Goal: Information Seeking & Learning: Learn about a topic

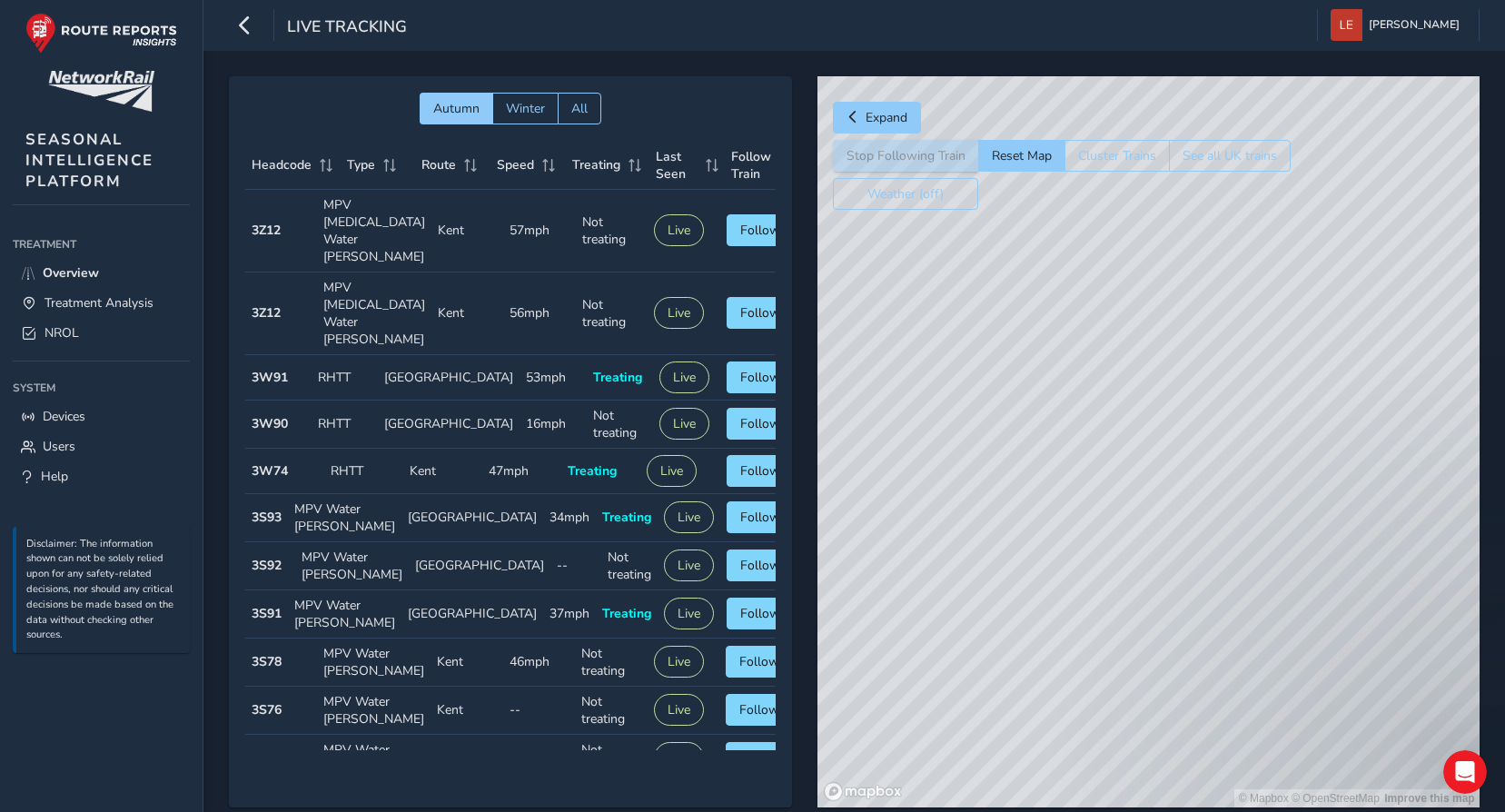
drag, startPoint x: 1174, startPoint y: 534, endPoint x: 1122, endPoint y: 635, distance: 113.6
click at [1122, 635] on div "© Mapbox © OpenStreetMap Improve this map" at bounding box center [1149, 441] width 662 height 730
drag, startPoint x: 1245, startPoint y: 376, endPoint x: 1263, endPoint y: 654, distance: 278.6
click at [1274, 691] on div "© Mapbox © OpenStreetMap Improve this map" at bounding box center [1149, 441] width 662 height 730
click at [1122, 369] on div "© Mapbox © OpenStreetMap Improve this map" at bounding box center [1149, 441] width 662 height 730
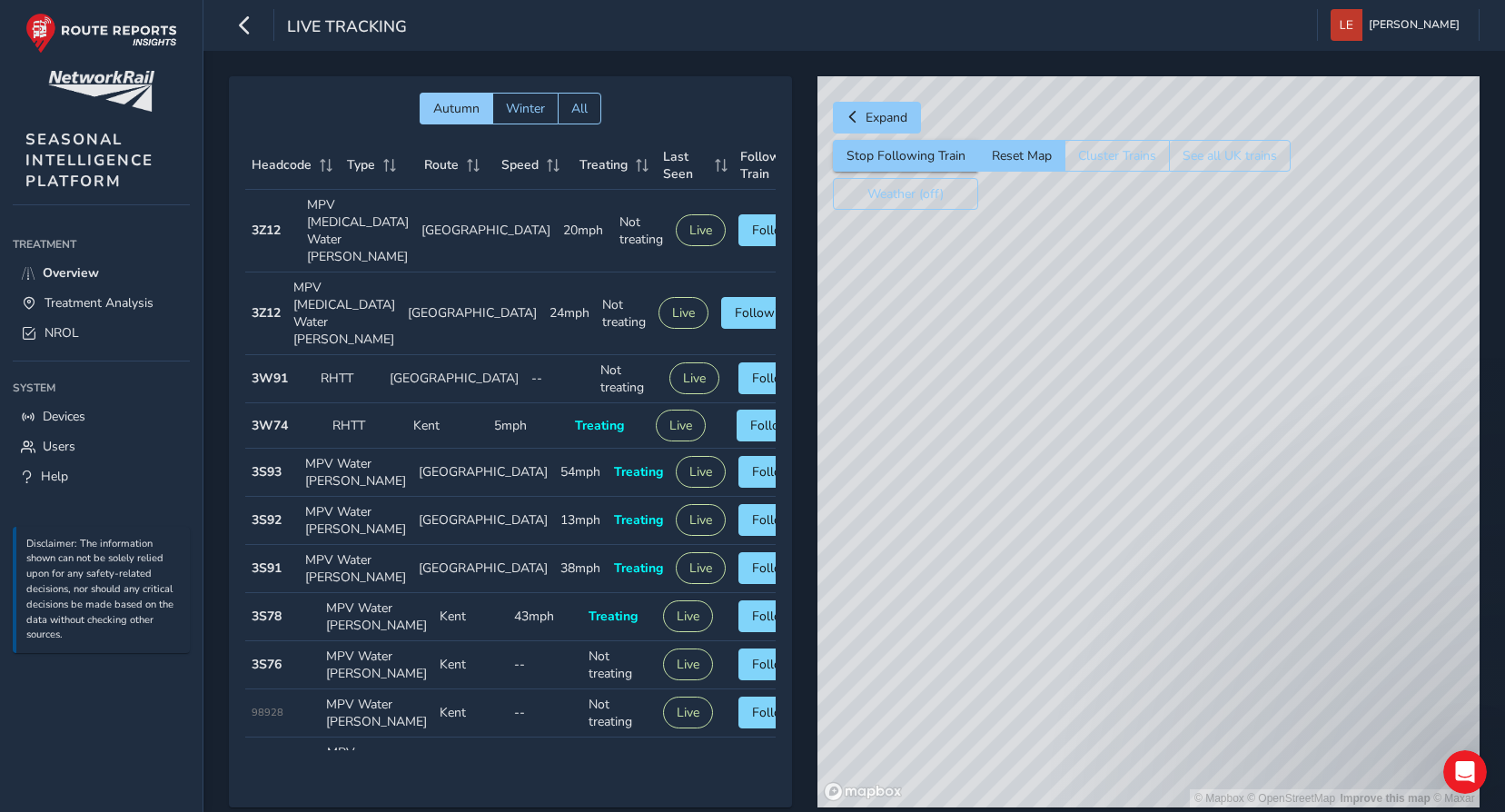
click at [1277, 418] on div "© Mapbox © OpenStreetMap Improve this map © Maxar" at bounding box center [1149, 441] width 662 height 730
click at [883, 120] on span "Expand" at bounding box center [886, 118] width 42 height 18
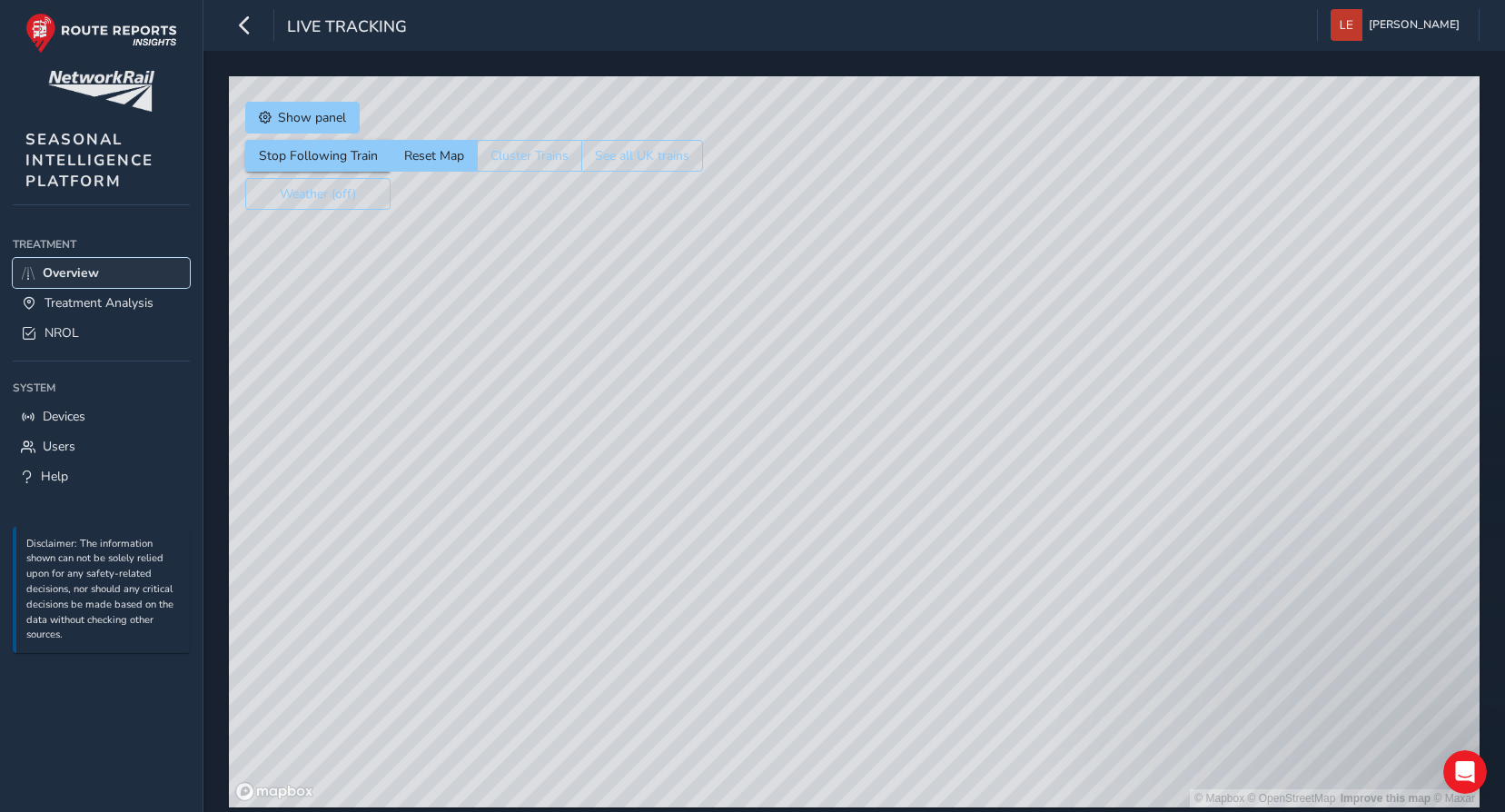
click at [67, 271] on span "Overview" at bounding box center [70, 273] width 57 height 18
click at [67, 298] on span "Treatment Analysis" at bounding box center [99, 302] width 109 height 18
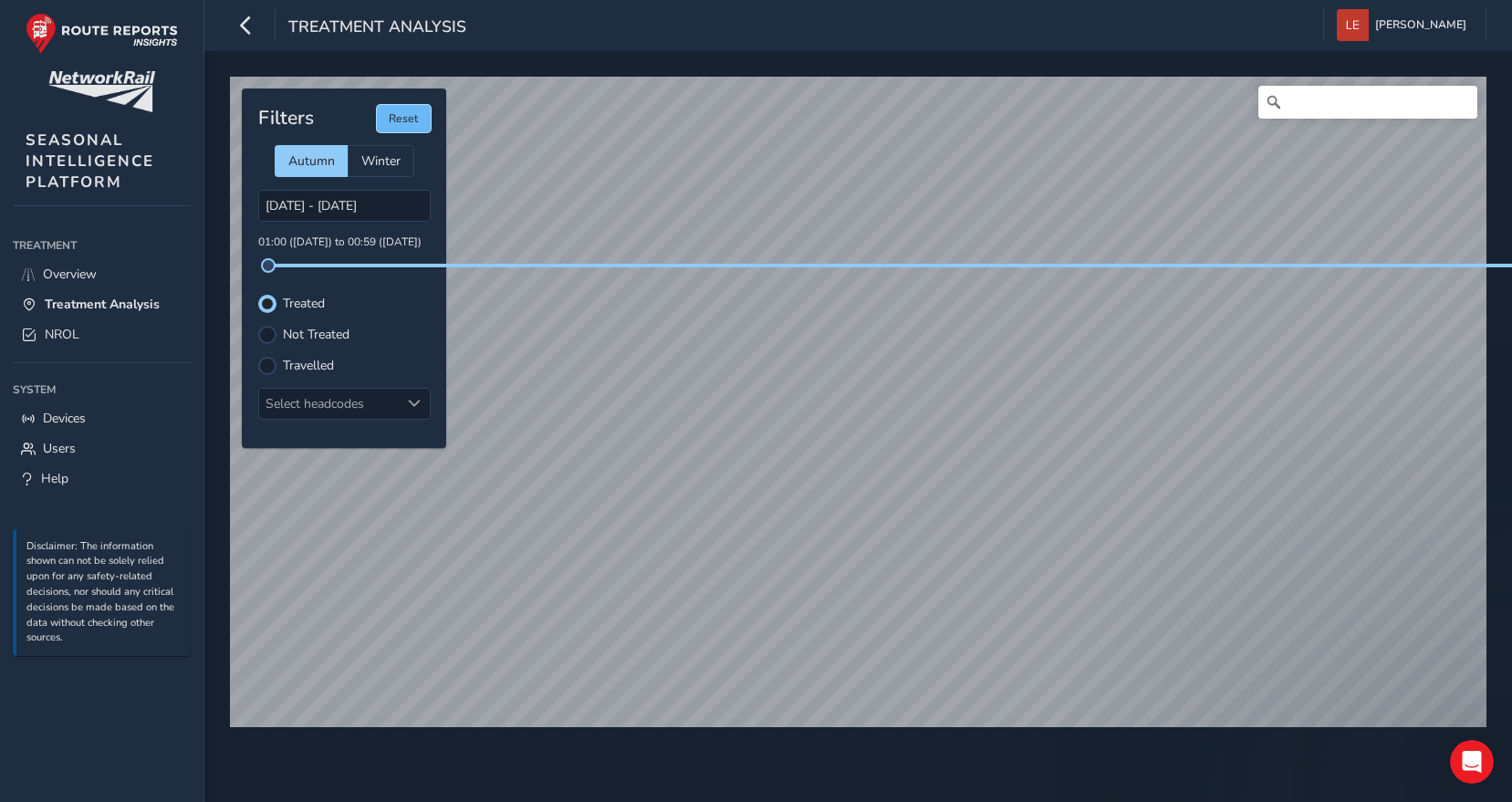
click at [416, 122] on button "Reset" at bounding box center [404, 118] width 54 height 27
click at [235, 33] on button "button" at bounding box center [246, 25] width 32 height 32
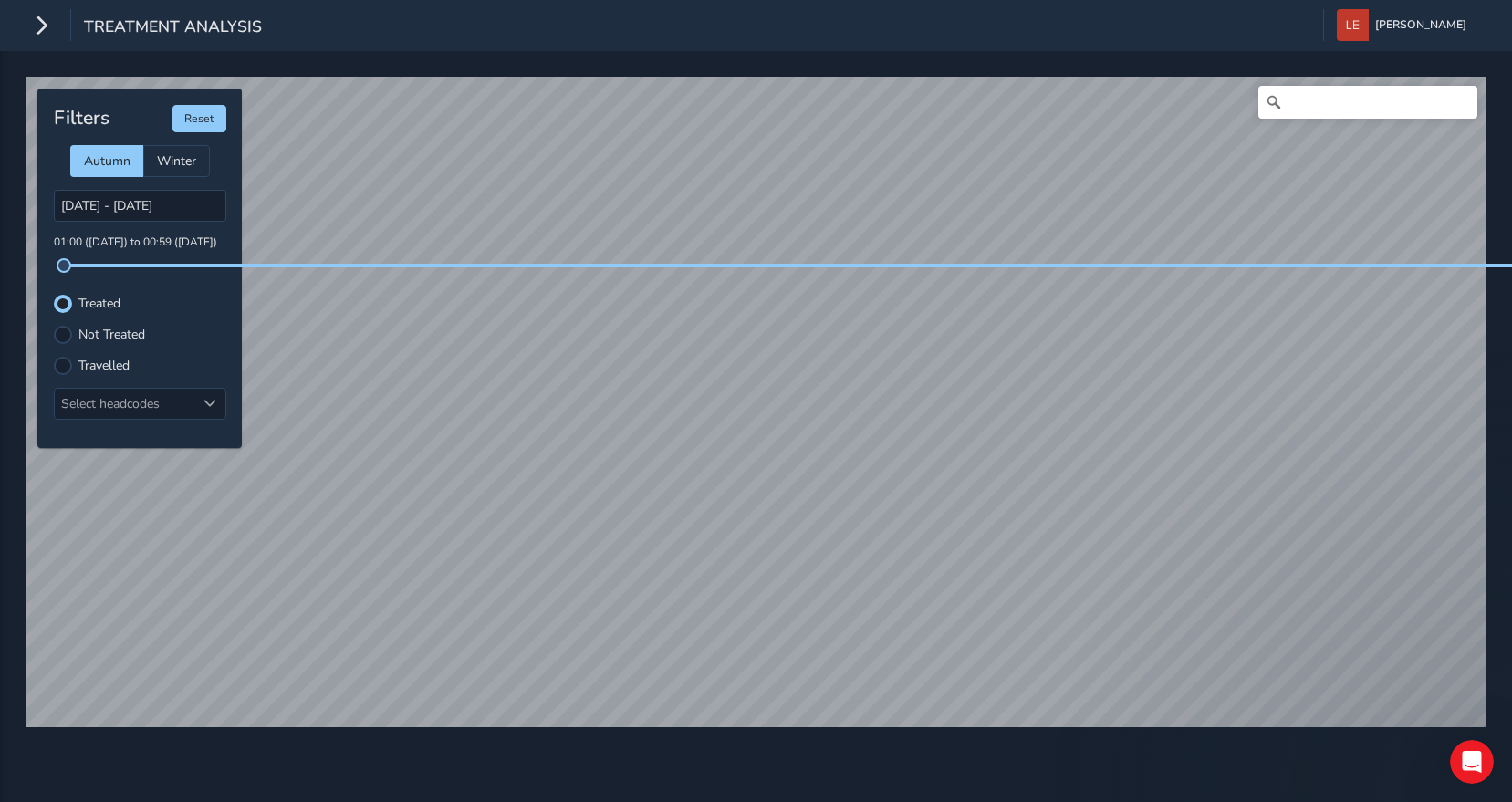
click at [240, 30] on span "Treatment Analysis" at bounding box center [172, 28] width 178 height 25
click at [57, 28] on button "button" at bounding box center [41, 25] width 32 height 32
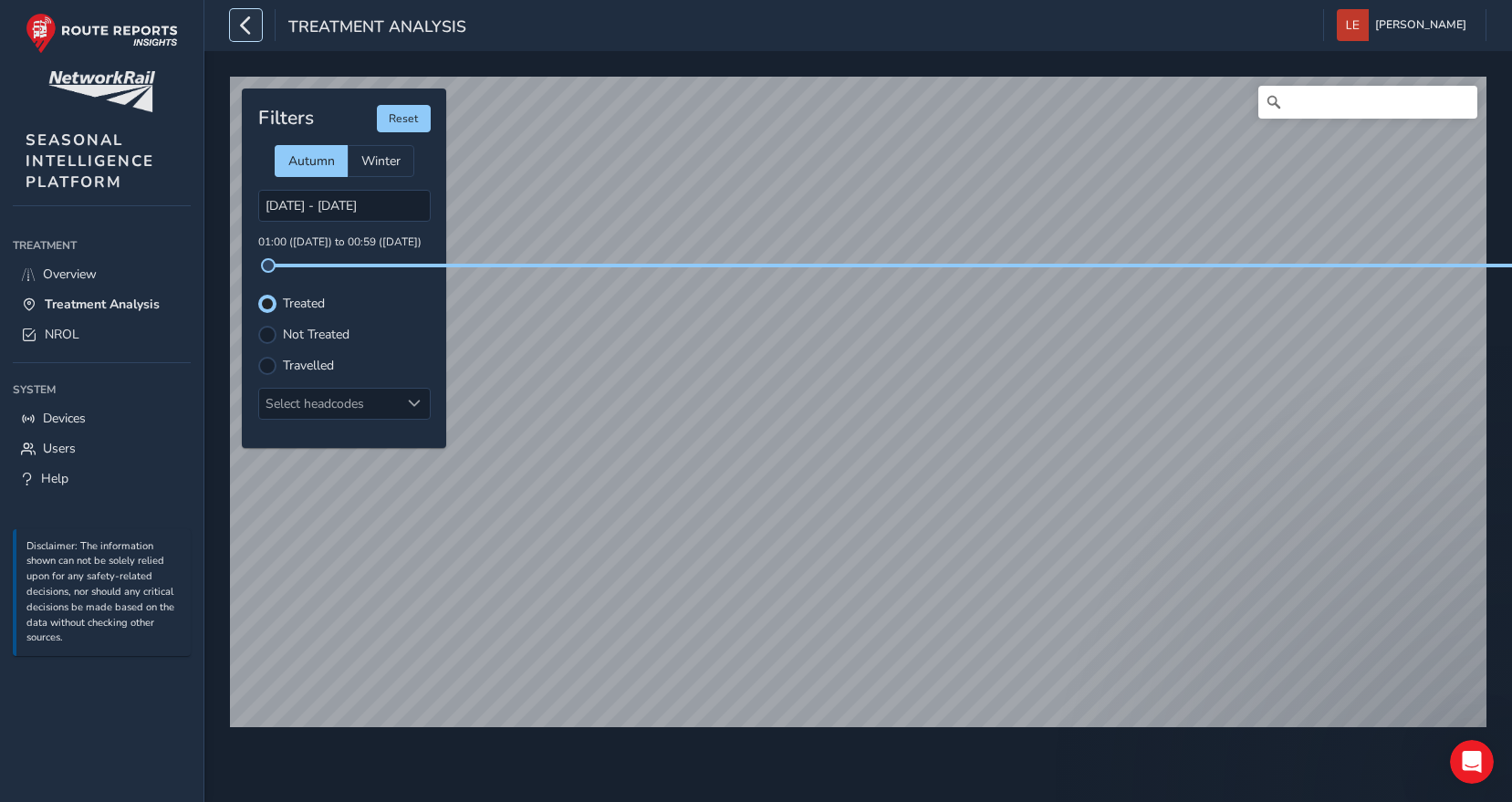
click at [246, 18] on icon "button" at bounding box center [246, 25] width 20 height 32
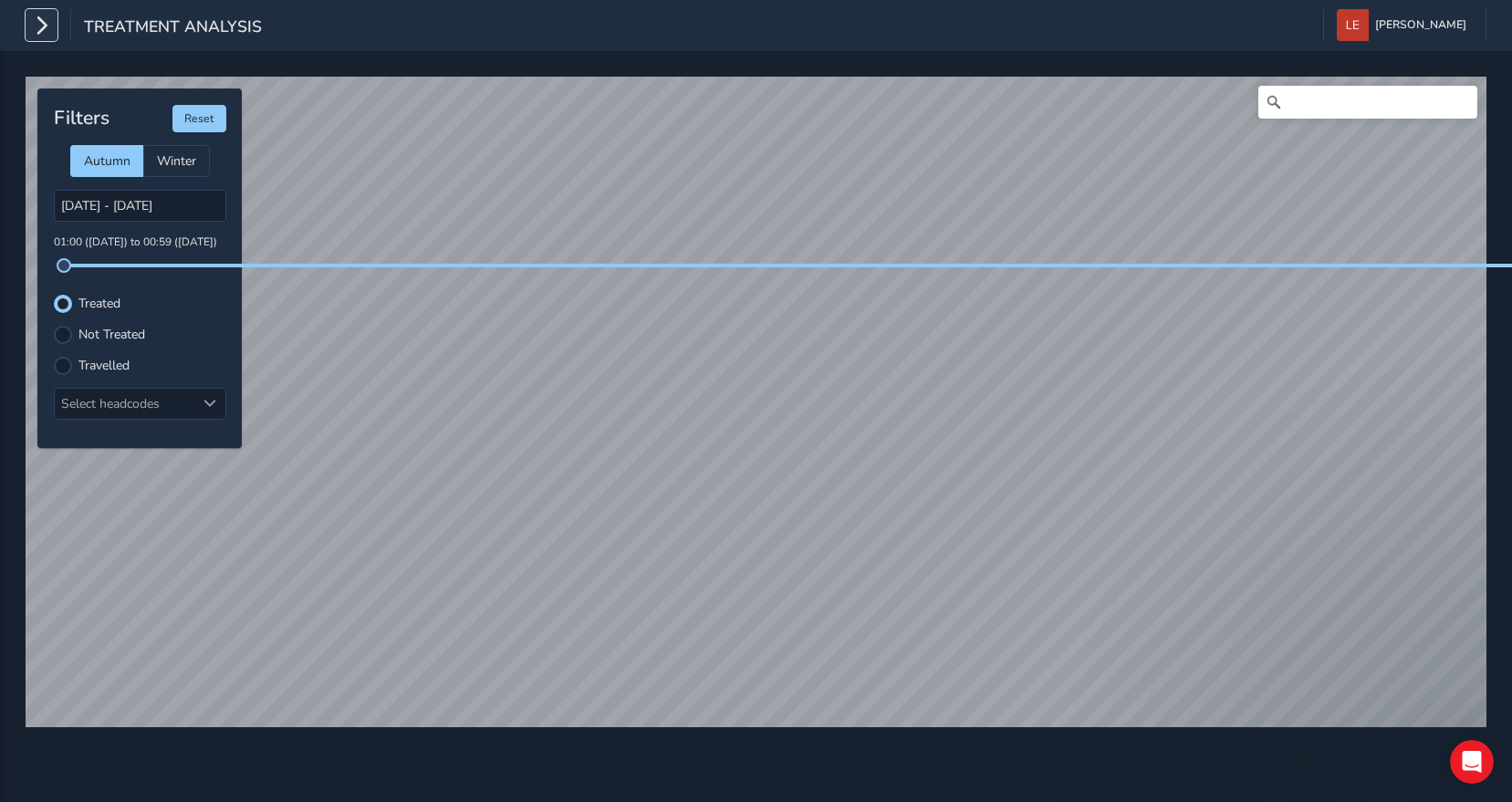
click at [46, 27] on icon "button" at bounding box center [41, 25] width 20 height 32
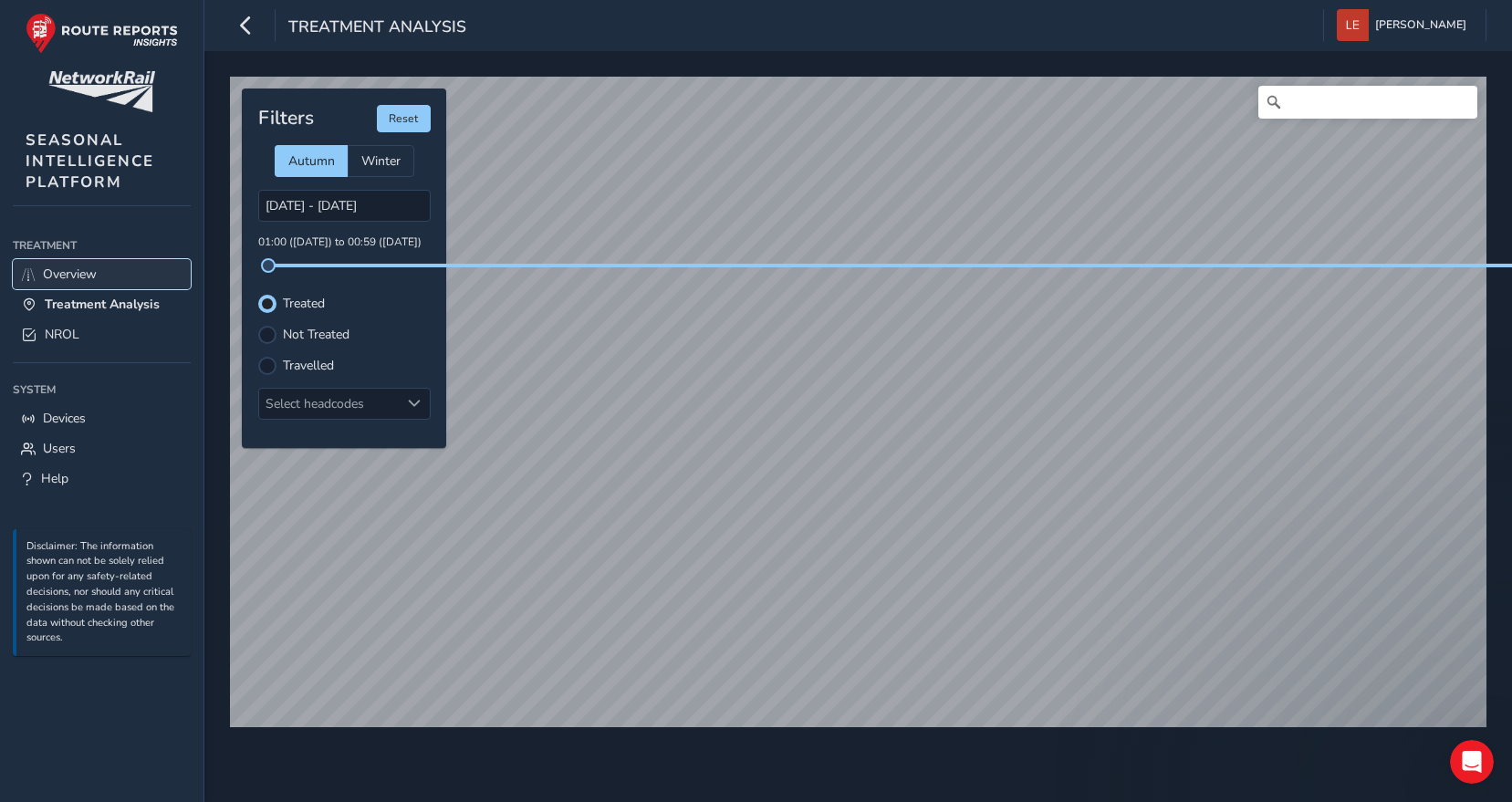
click at [66, 272] on span "Overview" at bounding box center [70, 274] width 54 height 18
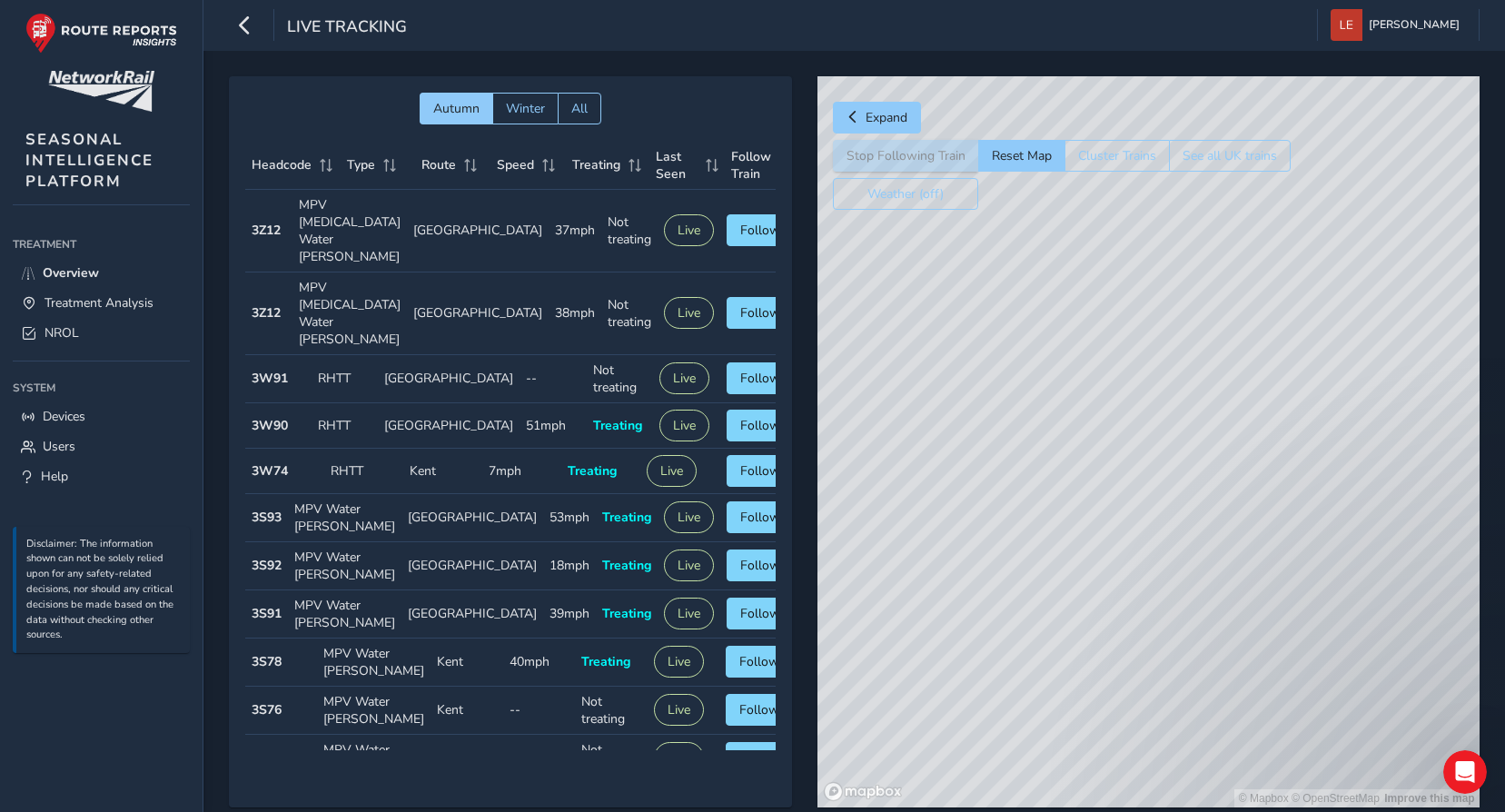
drag, startPoint x: 1129, startPoint y: 485, endPoint x: 810, endPoint y: 451, distance: 320.8
click at [810, 451] on div "Autumn Winter All Headcode Type Route Speed Treating Last Seen Follow Train Hea…" at bounding box center [854, 454] width 1251 height 756
click at [738, 509] on div "Autumn Winter All Headcode Type Route Speed Treating Last Seen Follow Train Hea…" at bounding box center [854, 454] width 1251 height 756
drag, startPoint x: 1224, startPoint y: 512, endPoint x: 1005, endPoint y: 429, distance: 234.2
click at [1005, 429] on div "© Mapbox © OpenStreetMap Improve this map" at bounding box center [1149, 441] width 662 height 730
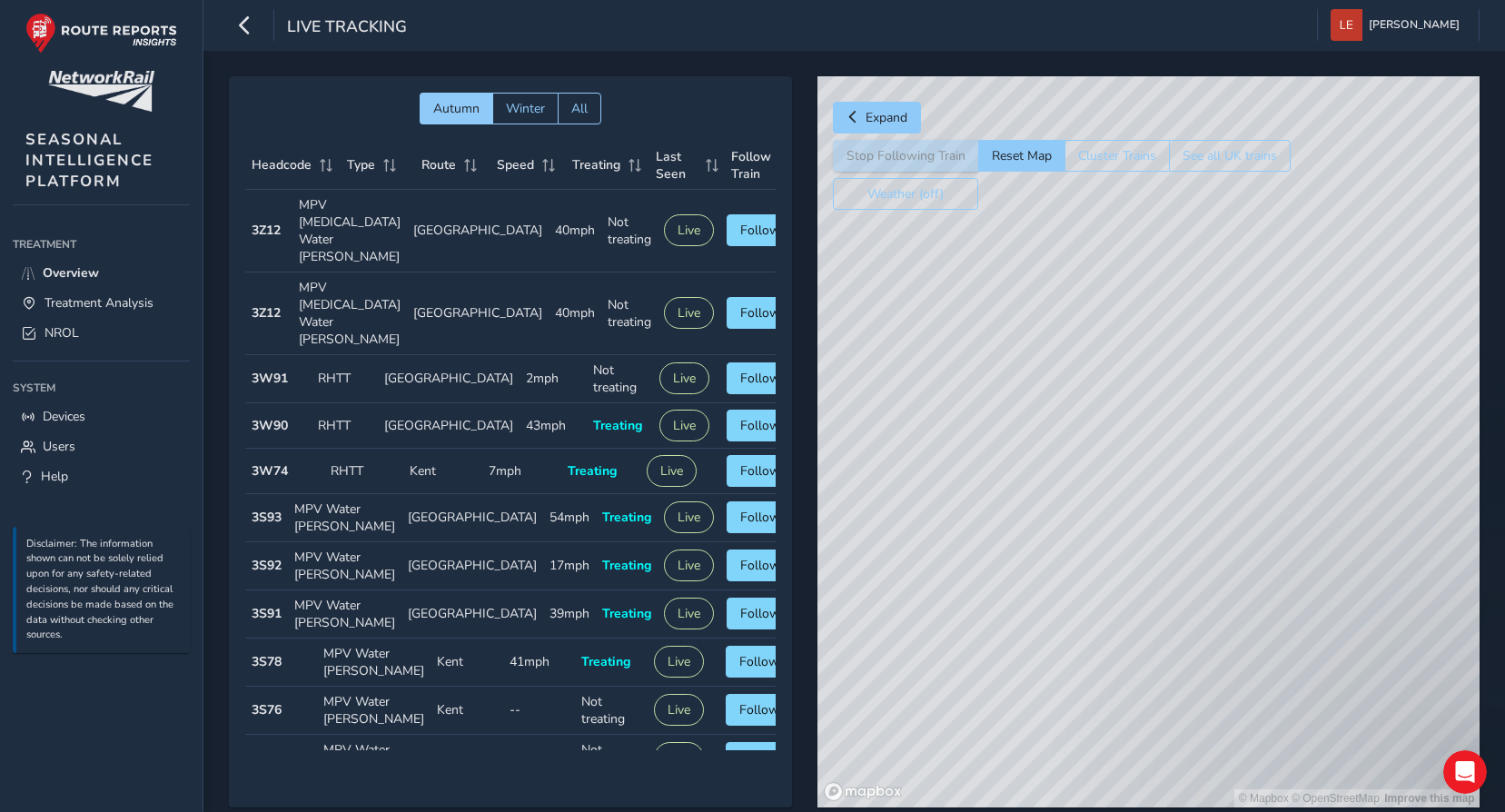
click at [1073, 453] on div "© Mapbox © OpenStreetMap Improve this map" at bounding box center [1149, 441] width 662 height 730
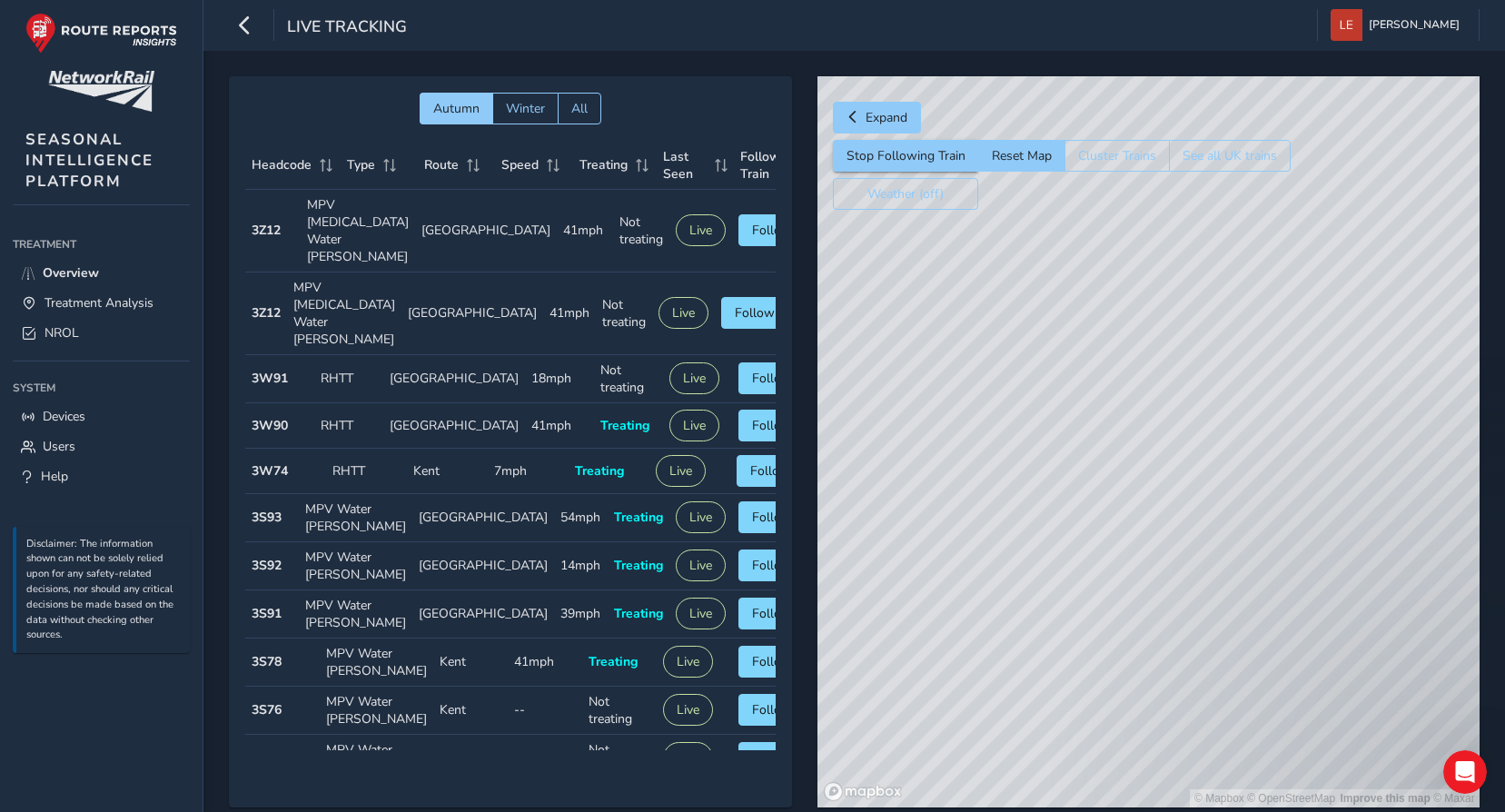
scroll to position [46, 0]
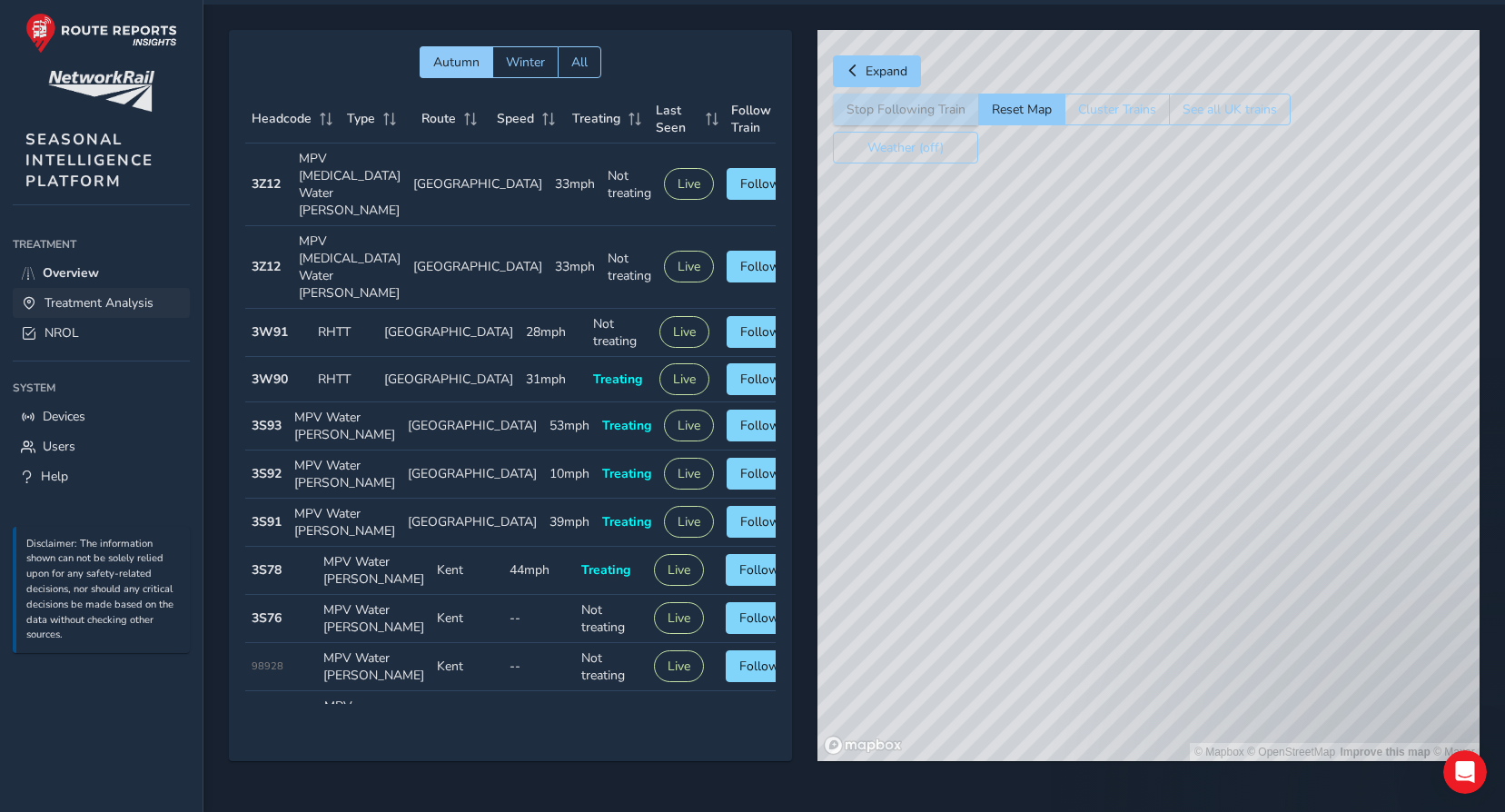
click at [85, 300] on span "Treatment Analysis" at bounding box center [99, 302] width 109 height 18
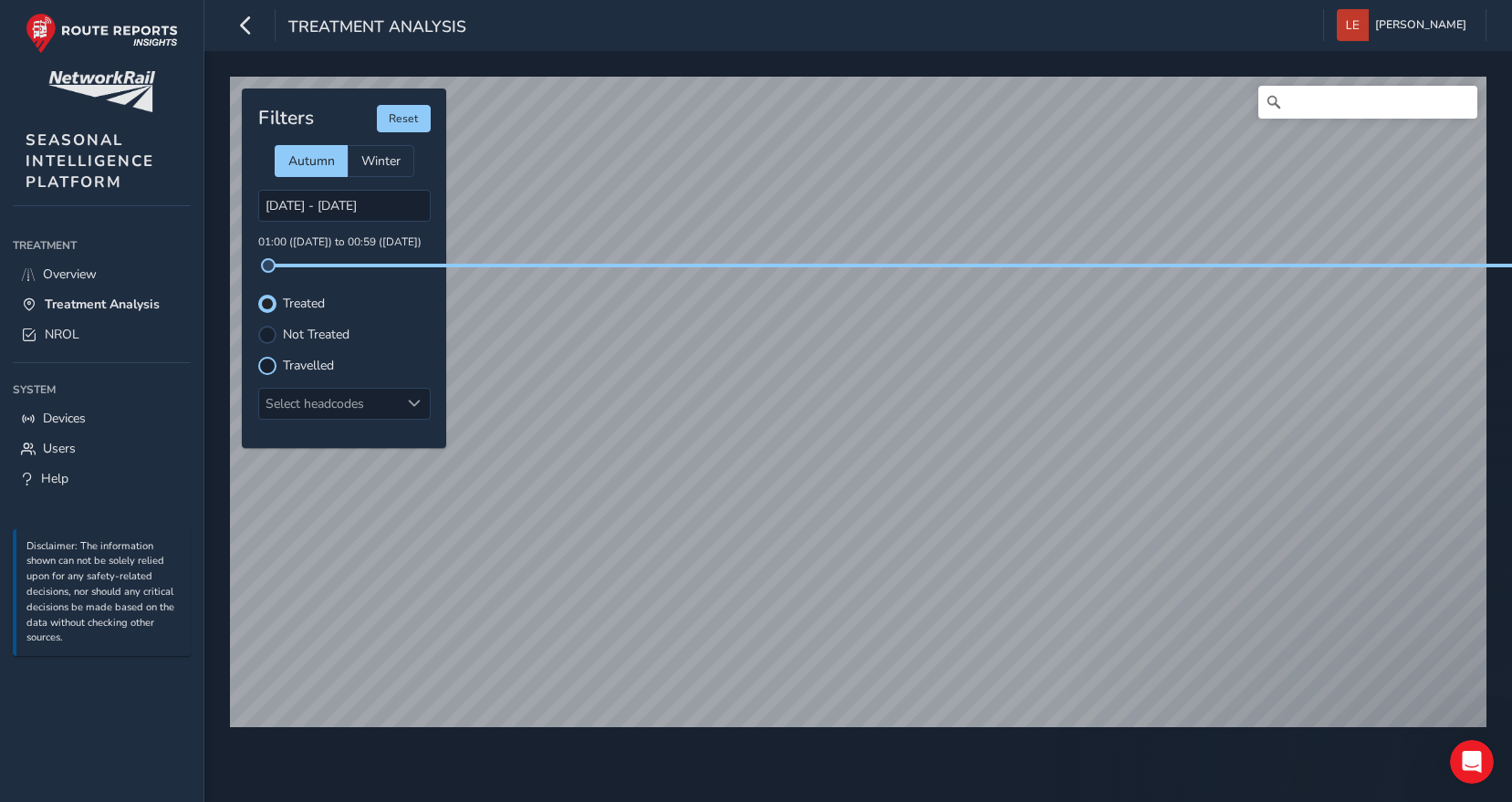
click at [269, 368] on div at bounding box center [267, 366] width 19 height 19
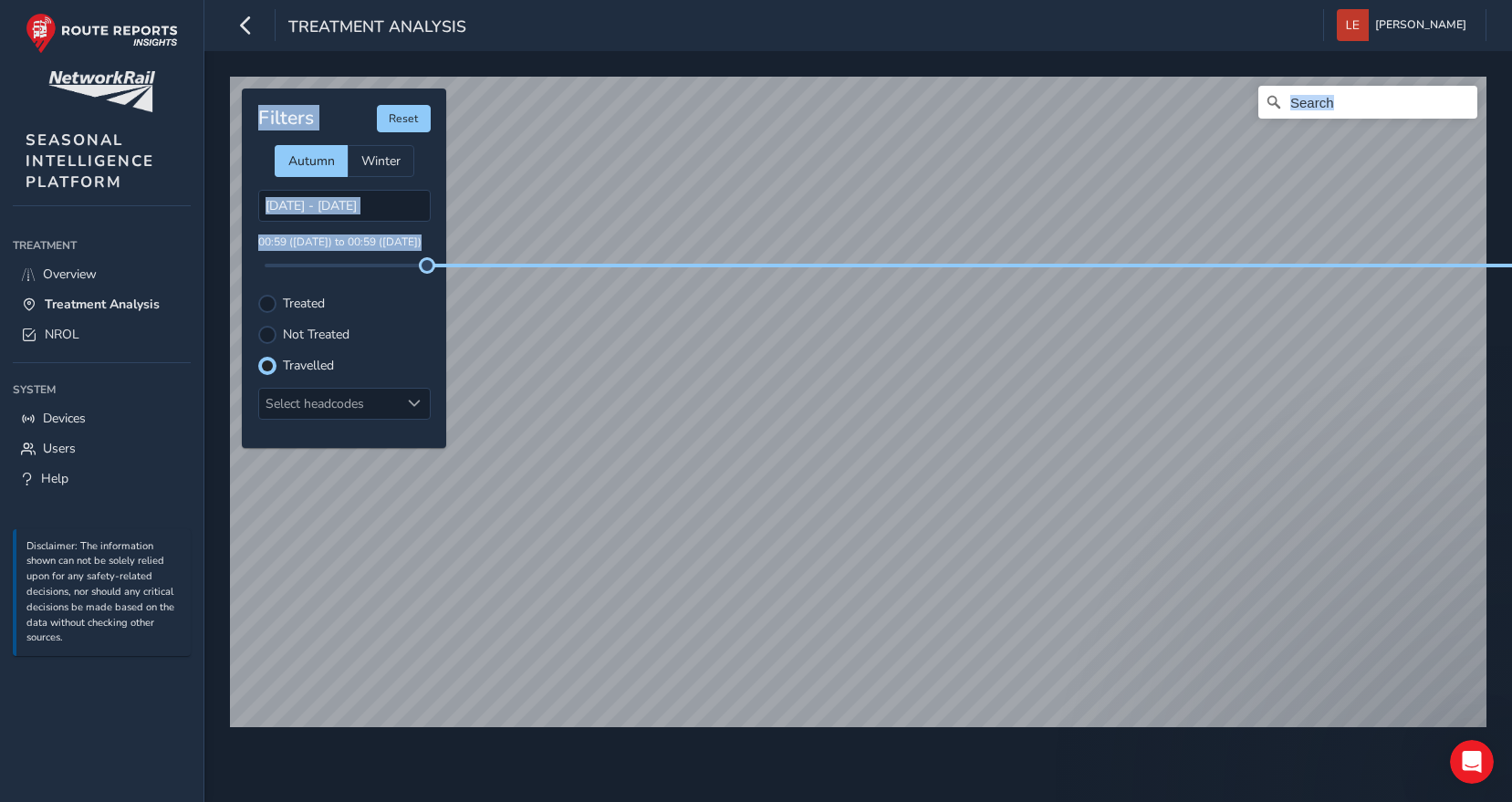
click at [920, 269] on div "© Mapbox © OpenStreetMap Improve this map Filters Reset Autumn Winter 07/10/202…" at bounding box center [858, 394] width 1269 height 648
click at [293, 341] on label "Not Treated" at bounding box center [317, 335] width 67 height 13
click at [267, 333] on input "Not Treated" at bounding box center [267, 333] width 0 height 0
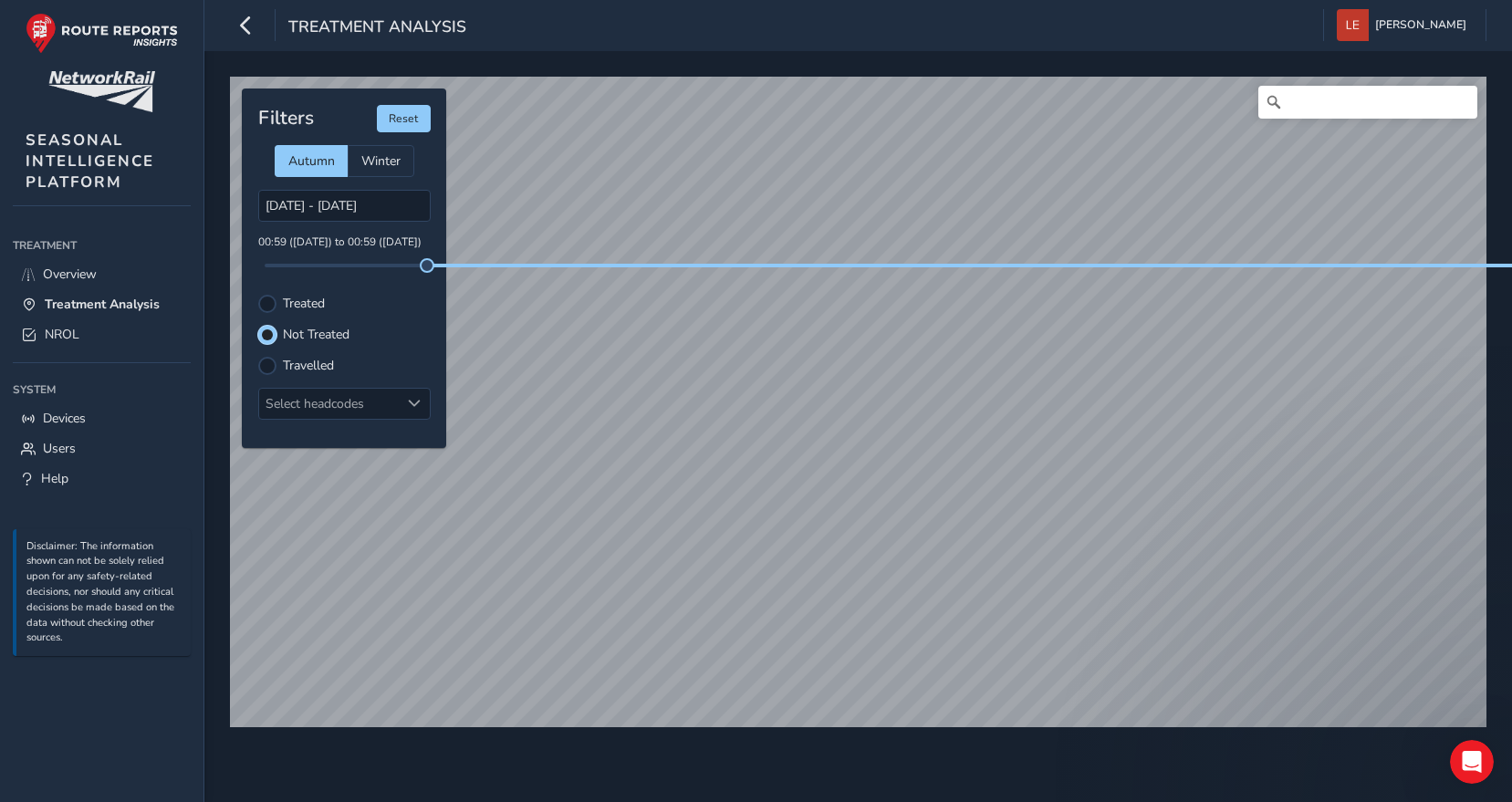
scroll to position [9, 11]
click at [283, 335] on label "Not Treated" at bounding box center [317, 335] width 67 height 13
click at [256, 324] on input "Not Treated" at bounding box center [256, 324] width 0 height 0
click at [266, 305] on div at bounding box center [267, 304] width 19 height 19
drag, startPoint x: 419, startPoint y: 263, endPoint x: 334, endPoint y: 271, distance: 85.4
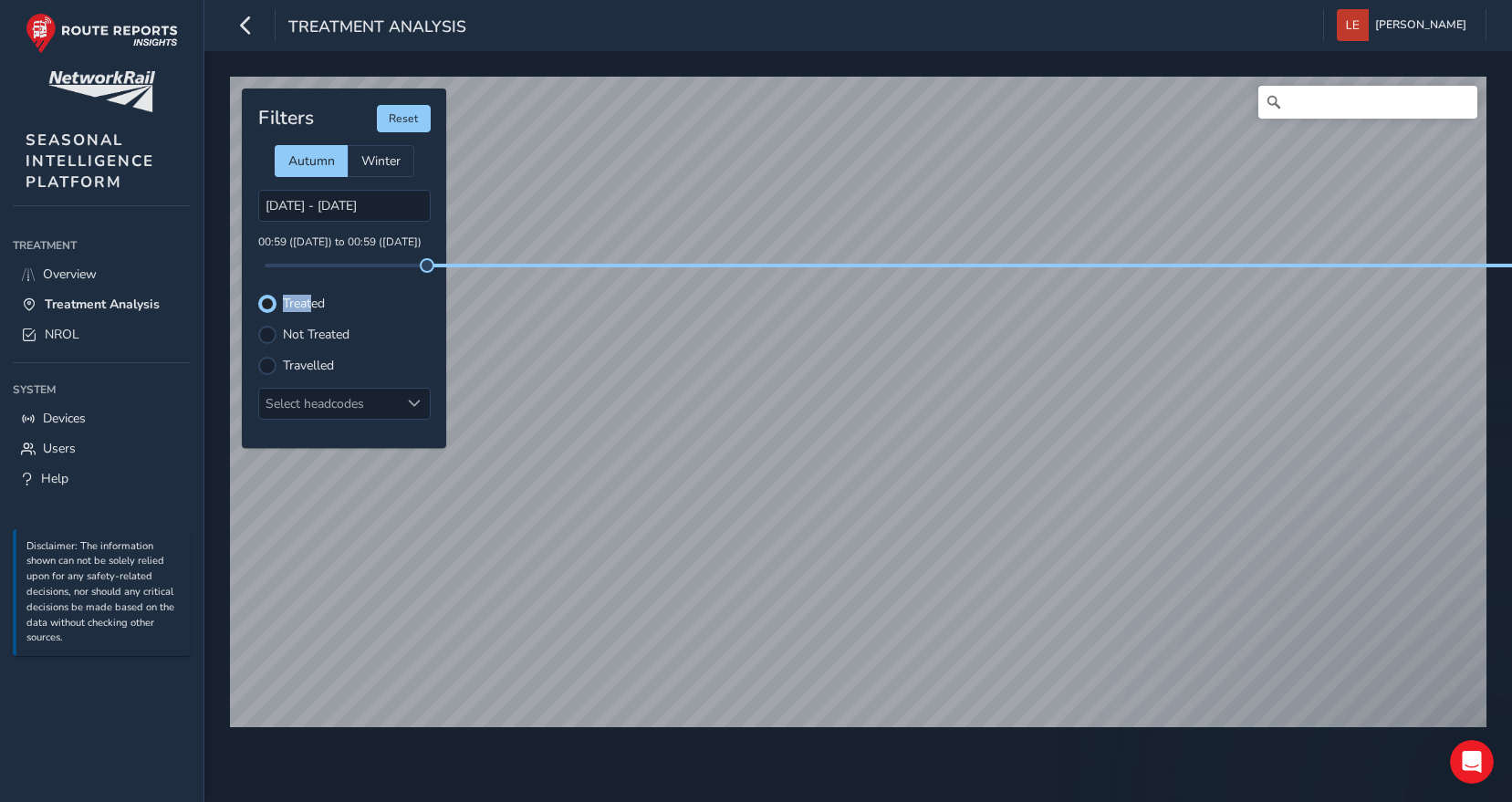
click at [334, 271] on div "Filters Reset Autumn Winter 07/10/2025 - 08/10/2025 00:59 (09 Oct) to 00:59 (09…" at bounding box center [344, 268] width 204 height 360
click at [264, 260] on span at bounding box center [265, 265] width 15 height 15
click at [311, 331] on label "Not Treated" at bounding box center [317, 335] width 67 height 13
click at [256, 324] on input "Not Treated" at bounding box center [256, 324] width 0 height 0
click at [329, 366] on label "Travelled" at bounding box center [308, 366] width 51 height 13
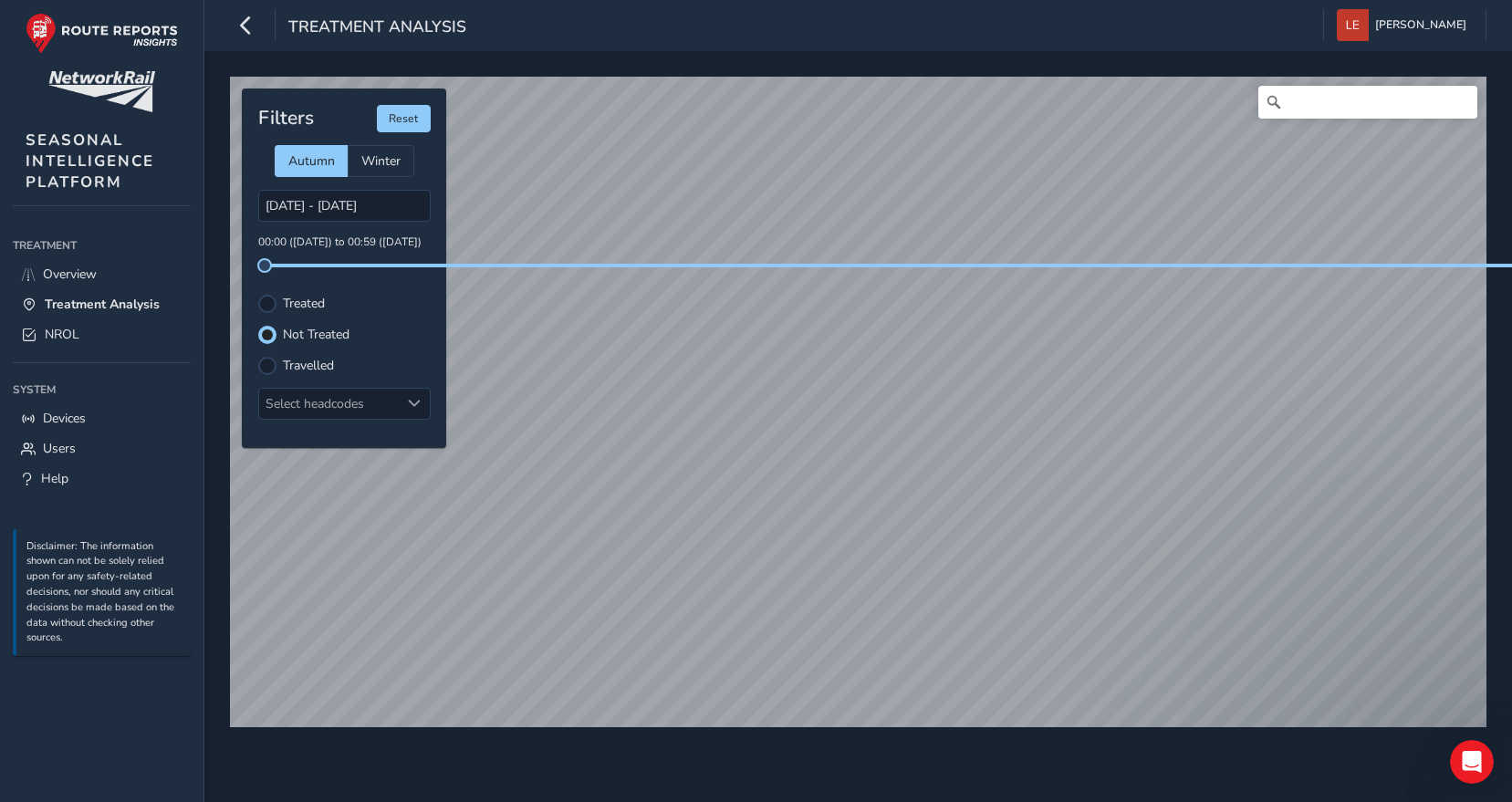
click at [267, 364] on input "Travelled" at bounding box center [267, 364] width 0 height 0
click at [347, 333] on label "Not Treated" at bounding box center [317, 335] width 67 height 13
click at [256, 324] on input "Not Treated" at bounding box center [256, 324] width 0 height 0
click at [289, 289] on div "Filters Reset Autumn Winter 07/10/2025 - 08/10/2025 00:00 (07 Oct) to 00:59 (09…" at bounding box center [344, 268] width 204 height 360
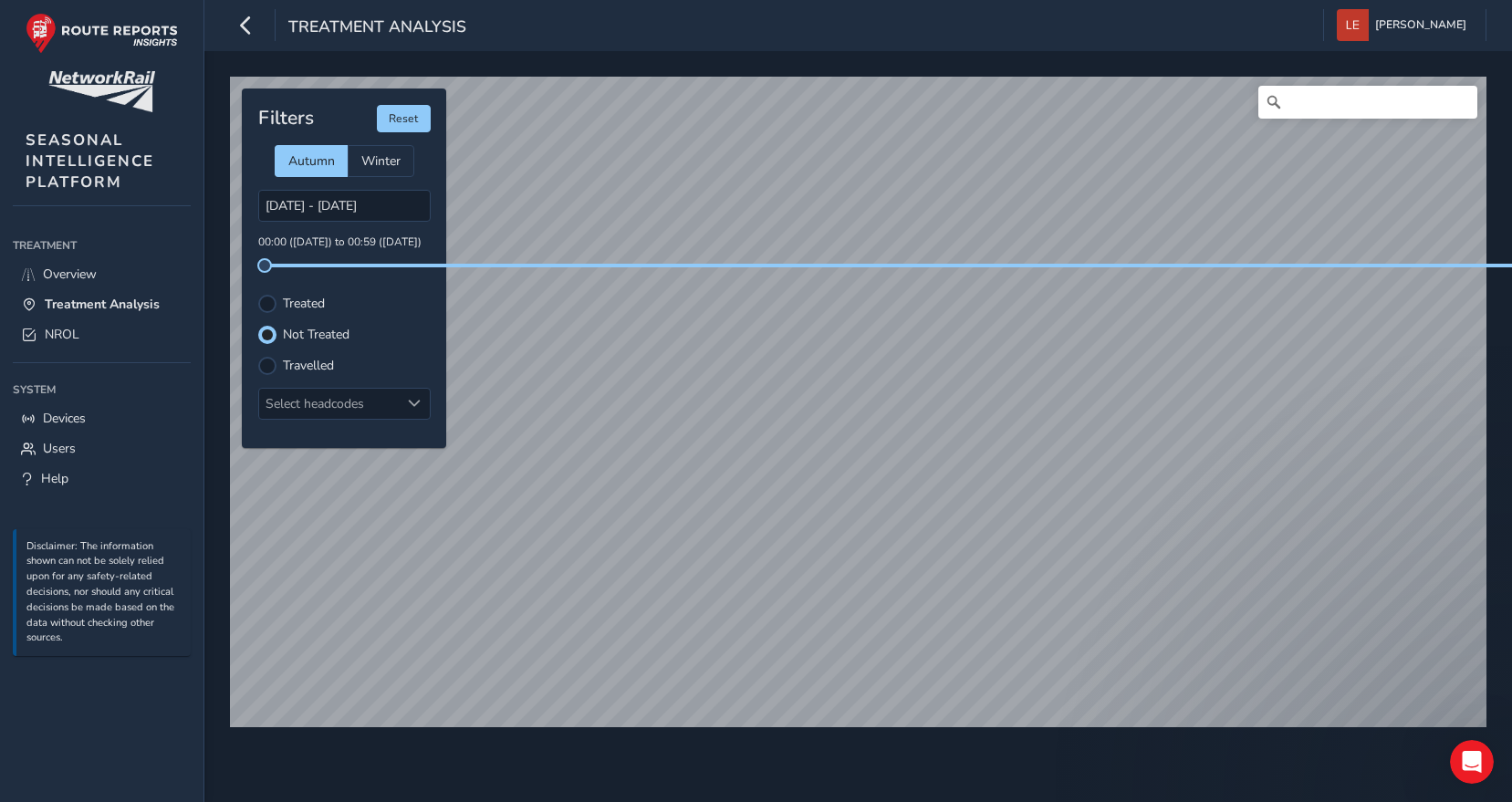
click at [289, 300] on label "Treated" at bounding box center [304, 304] width 42 height 13
click at [267, 302] on input "Treated" at bounding box center [267, 302] width 0 height 0
click at [283, 370] on label "Travelled" at bounding box center [308, 366] width 51 height 13
click at [256, 355] on input "Travelled" at bounding box center [256, 355] width 0 height 0
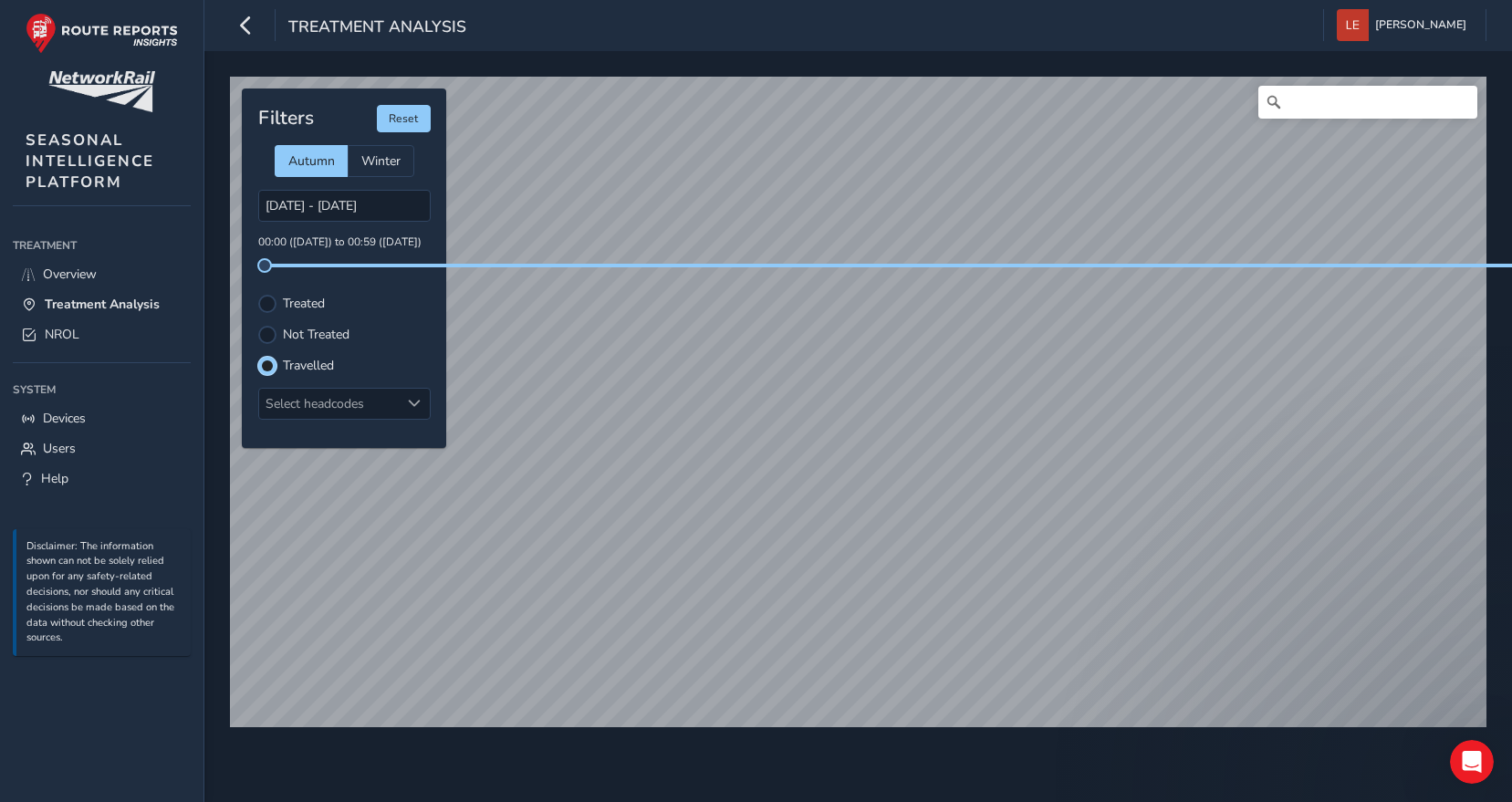
click at [286, 333] on label "Not Treated" at bounding box center [317, 335] width 67 height 13
click at [256, 324] on input "Not Treated" at bounding box center [256, 324] width 0 height 0
click at [281, 304] on div "Treated" at bounding box center [344, 304] width 172 height 19
click at [273, 304] on div at bounding box center [267, 304] width 19 height 19
click at [267, 333] on div at bounding box center [267, 335] width 19 height 19
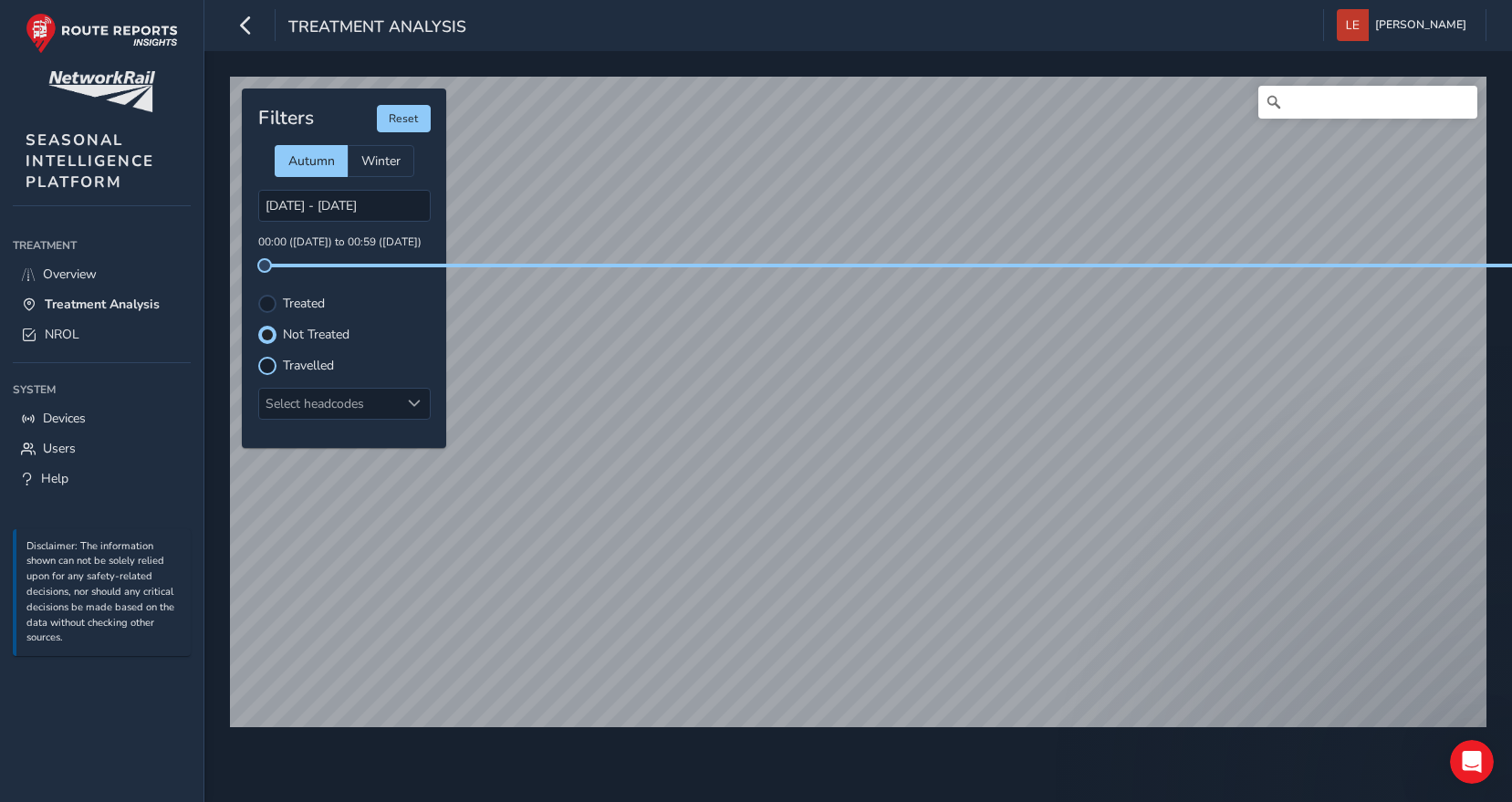
click at [266, 369] on div at bounding box center [267, 366] width 19 height 19
click at [275, 303] on div at bounding box center [267, 304] width 19 height 19
click at [289, 336] on label "Not Treated" at bounding box center [317, 335] width 67 height 13
click at [256, 324] on input "Not Treated" at bounding box center [256, 324] width 0 height 0
click at [286, 353] on div "Filters Reset Autumn Winter 07/10/2025 - 08/10/2025 00:00 (07 Oct) to 00:59 (09…" at bounding box center [344, 268] width 204 height 360
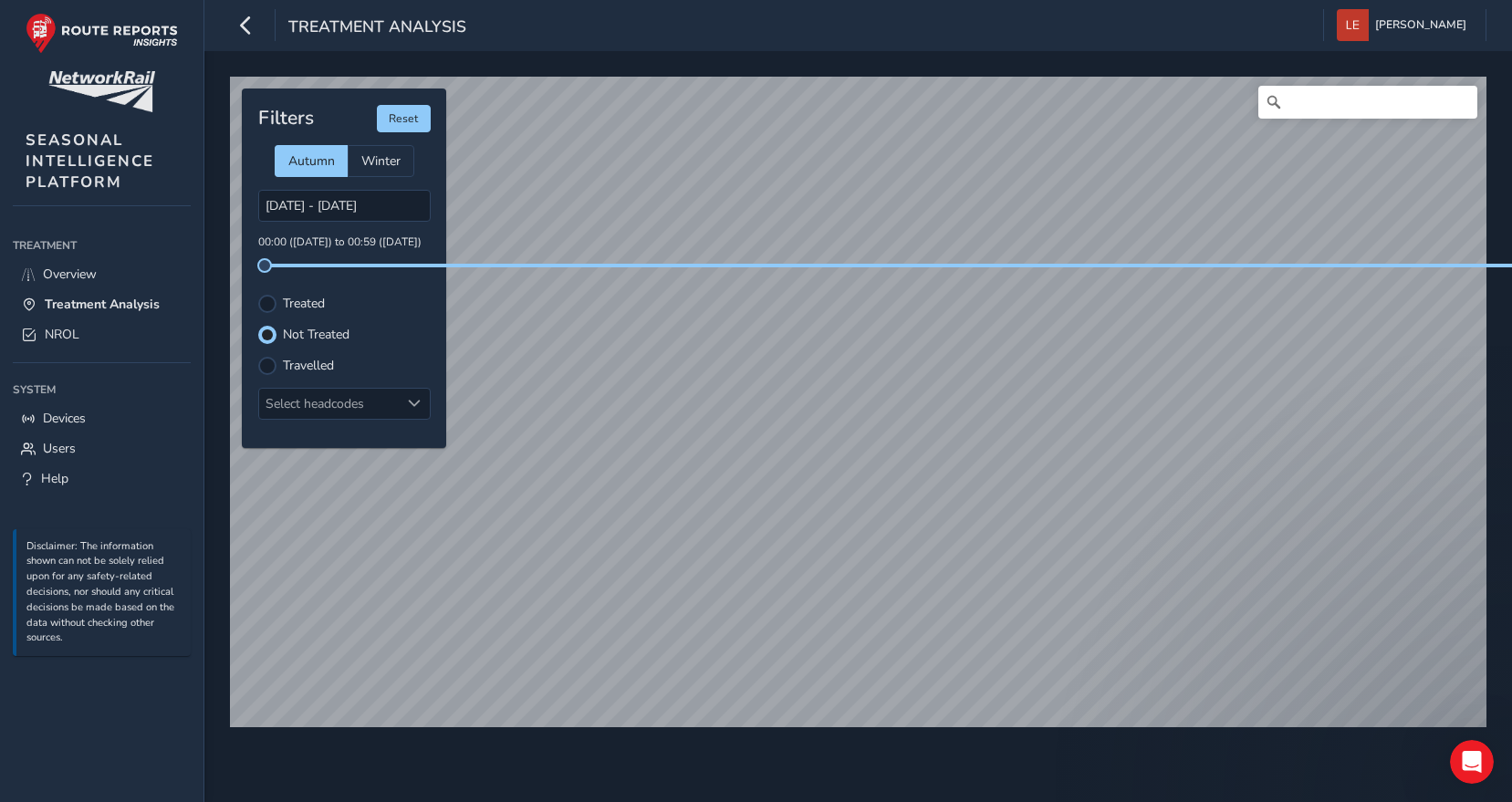
click at [285, 363] on label "Travelled" at bounding box center [308, 366] width 51 height 13
click at [256, 355] on input "Travelled" at bounding box center [256, 355] width 0 height 0
